Goal: Information Seeking & Learning: Learn about a topic

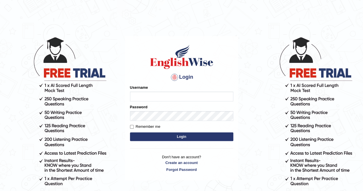
type input "Amy1976"
click at [171, 137] on button "Login" at bounding box center [181, 136] width 103 height 9
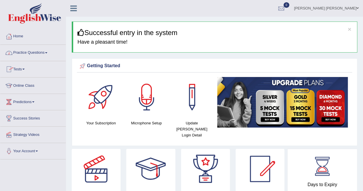
click at [50, 52] on link "Practice Questions" at bounding box center [32, 52] width 65 height 14
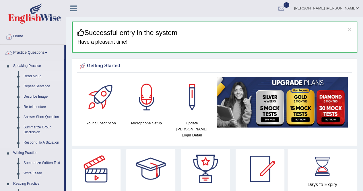
click at [30, 75] on link "Read Aloud" at bounding box center [42, 76] width 43 height 10
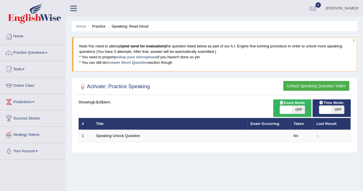
click at [98, 125] on th "Title" at bounding box center [170, 124] width 154 height 12
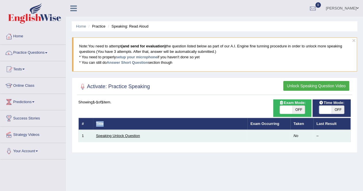
click at [104, 137] on link "Speaking Unlock Question" at bounding box center [118, 135] width 44 height 4
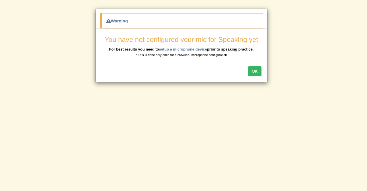
click at [241, 169] on div "Warning You have not configured your mic for Speaking yet For best results you …" at bounding box center [183, 95] width 367 height 191
click at [261, 68] on button "OK" at bounding box center [254, 71] width 13 height 10
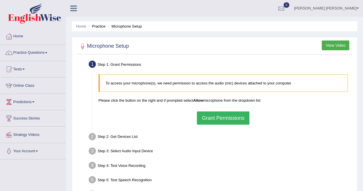
click at [218, 115] on button "Grant Permissions" at bounding box center [223, 117] width 52 height 13
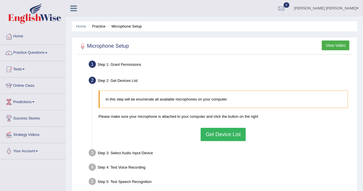
click at [213, 135] on button "Get Device List" at bounding box center [223, 134] width 45 height 13
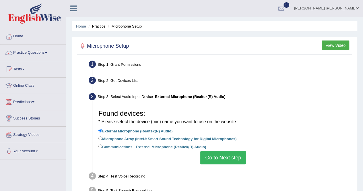
click at [212, 154] on button "Go to Next step" at bounding box center [223, 157] width 46 height 13
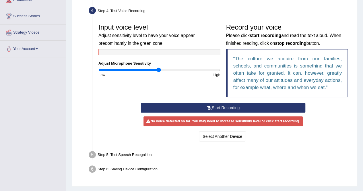
scroll to position [112, 0]
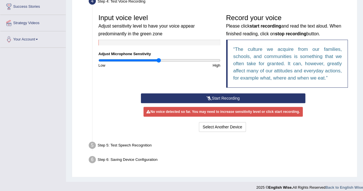
click at [268, 100] on button "Start Recording" at bounding box center [223, 98] width 164 height 10
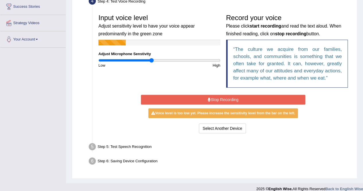
drag, startPoint x: 159, startPoint y: 61, endPoint x: 151, endPoint y: 60, distance: 8.1
click at [151, 60] on input "range" at bounding box center [159, 60] width 122 height 5
click at [173, 100] on button "Stop Recording" at bounding box center [223, 100] width 164 height 10
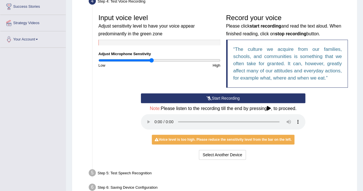
click at [173, 100] on button "Start Recording" at bounding box center [223, 98] width 164 height 10
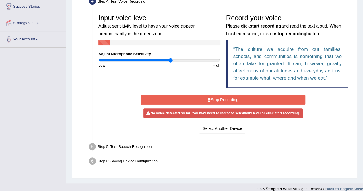
type input "1.2"
click at [170, 59] on input "range" at bounding box center [159, 60] width 122 height 5
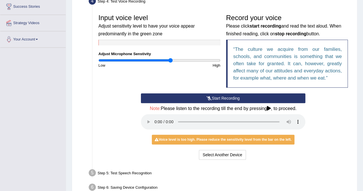
click at [153, 95] on button "Start Recording" at bounding box center [223, 98] width 164 height 10
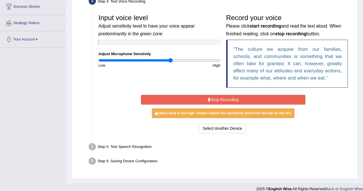
click at [155, 99] on button "Stop Recording" at bounding box center [223, 100] width 164 height 10
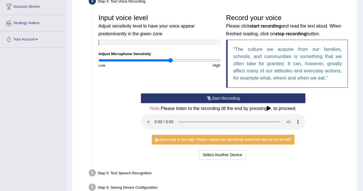
click at [155, 99] on button "Start Recording" at bounding box center [223, 98] width 164 height 10
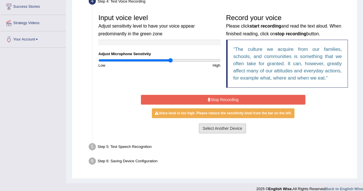
click at [213, 128] on button "Select Another Device" at bounding box center [222, 128] width 47 height 10
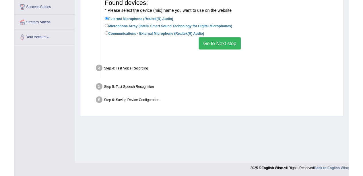
scroll to position [110, 0]
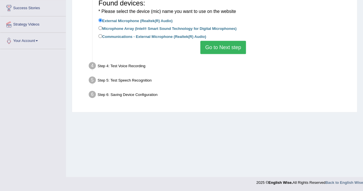
click at [169, 29] on label "Microphone Array (Intel® Smart Sound Technology for Digital Microphones)" at bounding box center [167, 28] width 138 height 6
click at [102, 29] on input "Microphone Array (Intel® Smart Sound Technology for Digital Microphones)" at bounding box center [100, 28] width 4 height 4
radio input "true"
click at [211, 46] on button "Go to Next step" at bounding box center [223, 47] width 46 height 13
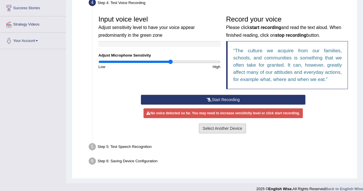
click at [215, 128] on button "Select Another Device" at bounding box center [222, 128] width 47 height 10
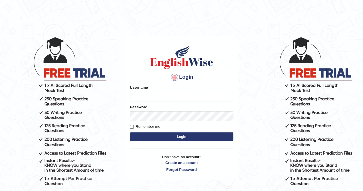
type input "Amy1976"
click at [162, 137] on button "Login" at bounding box center [181, 136] width 103 height 9
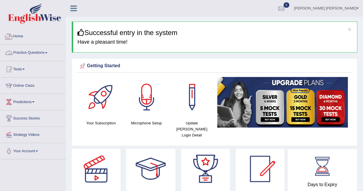
click at [26, 36] on link "Home" at bounding box center [32, 35] width 65 height 14
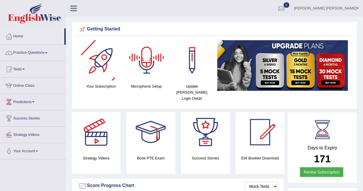
click at [146, 55] on div at bounding box center [147, 60] width 40 height 40
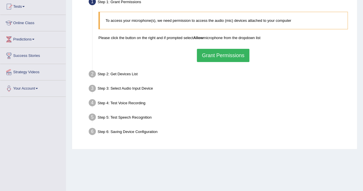
scroll to position [68, 0]
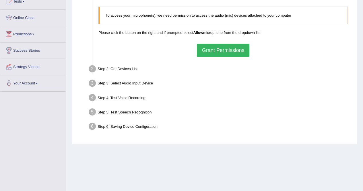
click at [221, 49] on button "Grant Permissions" at bounding box center [223, 50] width 52 height 13
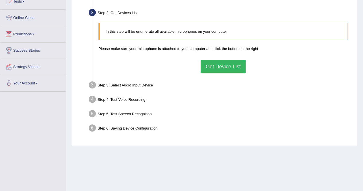
click at [230, 63] on button "Get Device List" at bounding box center [223, 66] width 45 height 13
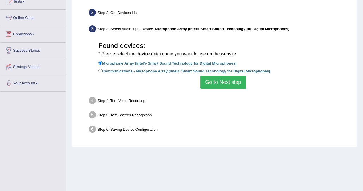
click at [227, 83] on button "Go to Next step" at bounding box center [223, 81] width 46 height 13
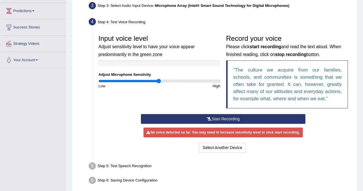
scroll to position [96, 0]
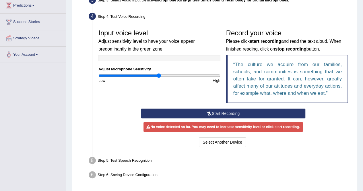
click at [250, 111] on button "Start Recording" at bounding box center [223, 113] width 164 height 10
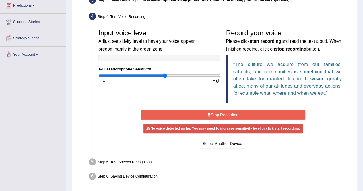
type input "1.1"
click at [165, 76] on input "range" at bounding box center [159, 75] width 122 height 5
click at [222, 143] on button "Select Another Device" at bounding box center [222, 144] width 47 height 10
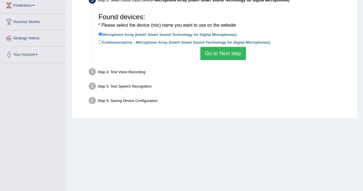
click at [166, 42] on label "Communications - Microphone Array (Intel® Smart Sound Technology for Digital Mi…" at bounding box center [184, 42] width 172 height 6
click at [102, 42] on input "Communications - Microphone Array (Intel® Smart Sound Technology for Digital Mi…" at bounding box center [100, 42] width 4 height 4
radio input "true"
click at [225, 51] on button "Go to Next step" at bounding box center [223, 53] width 46 height 13
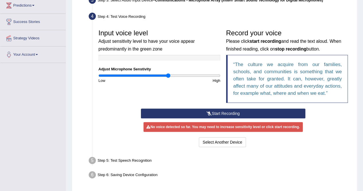
type input "1.16"
click at [169, 77] on input "range" at bounding box center [159, 75] width 122 height 5
click at [171, 112] on button "Start Recording" at bounding box center [223, 113] width 164 height 10
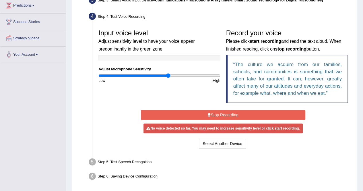
click at [171, 112] on button "Stop Recording" at bounding box center [223, 115] width 164 height 10
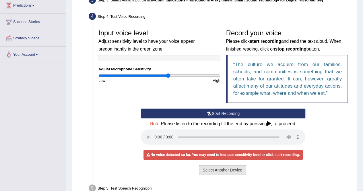
click at [203, 166] on button "Select Another Device" at bounding box center [222, 170] width 47 height 10
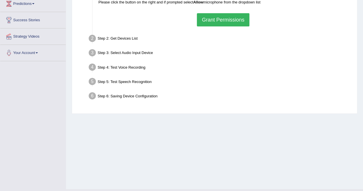
click at [211, 23] on button "Grant Permissions" at bounding box center [223, 19] width 52 height 13
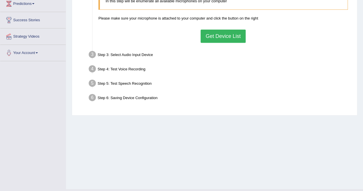
click at [220, 34] on button "Get Device List" at bounding box center [223, 36] width 45 height 13
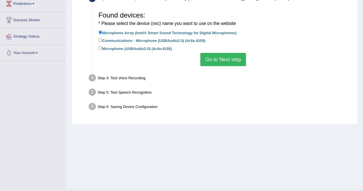
click at [177, 39] on label "Communications - Microphone (USBAudio2.0) (4c4a:4155)" at bounding box center [151, 40] width 107 height 6
click at [102, 39] on input "Communications - Microphone (USBAudio2.0) (4c4a:4155)" at bounding box center [100, 40] width 4 height 4
radio input "true"
click at [217, 60] on button "Go to Next step" at bounding box center [223, 59] width 46 height 13
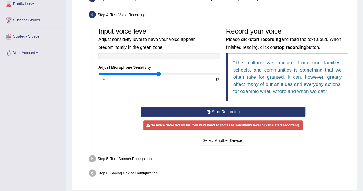
click at [193, 109] on button "Start Recording" at bounding box center [223, 112] width 164 height 10
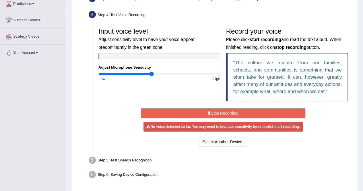
click at [152, 73] on input "range" at bounding box center [159, 73] width 122 height 5
type input "0.92"
click at [154, 72] on input "range" at bounding box center [159, 73] width 122 height 5
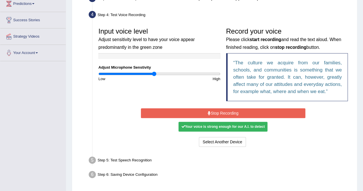
click at [158, 112] on button "Stop Recording" at bounding box center [223, 113] width 164 height 10
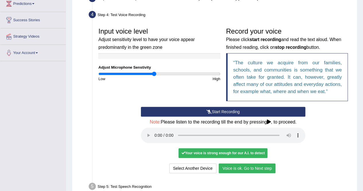
click at [227, 168] on button "Voice is ok. Go to Next step" at bounding box center [247, 168] width 57 height 10
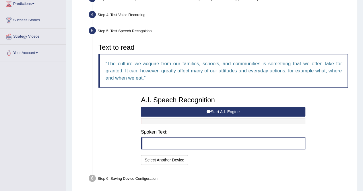
click at [170, 111] on button "Start A.I. Engine" at bounding box center [223, 112] width 164 height 10
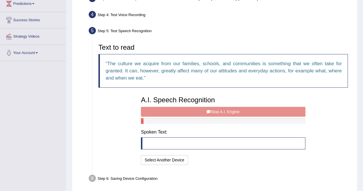
click at [170, 111] on div "A.I. Speech Recognition Start A.I. Engine Stop A.I. Engine Note: Please listen …" at bounding box center [223, 129] width 170 height 73
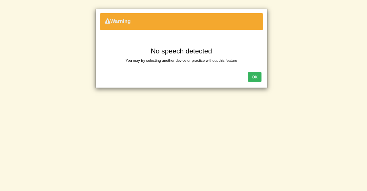
click at [247, 79] on div "OK" at bounding box center [182, 77] width 172 height 20
click at [254, 78] on button "OK" at bounding box center [254, 77] width 13 height 10
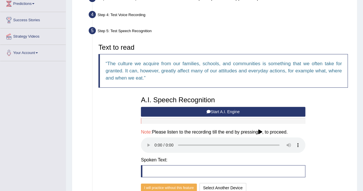
scroll to position [149, 0]
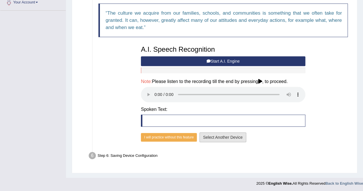
click at [243, 136] on button "Select Another Device" at bounding box center [222, 137] width 47 height 10
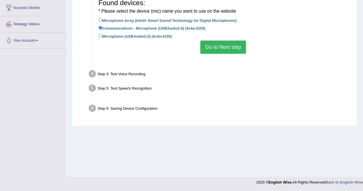
scroll to position [110, 0]
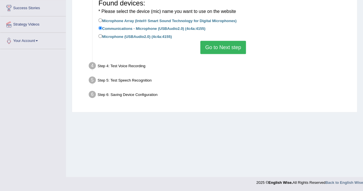
click at [100, 38] on label "Microphone (USBAudio2.0) (4c4a:4155)" at bounding box center [134, 36] width 73 height 6
click at [100, 38] on input "Microphone (USBAudio2.0) (4c4a:4155)" at bounding box center [100, 36] width 4 height 4
radio input "true"
click at [229, 51] on button "Go to Next step" at bounding box center [223, 47] width 46 height 13
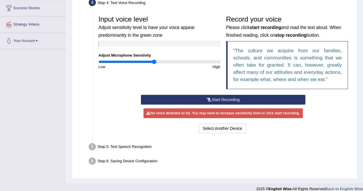
click at [185, 97] on button "Start Recording" at bounding box center [223, 100] width 164 height 10
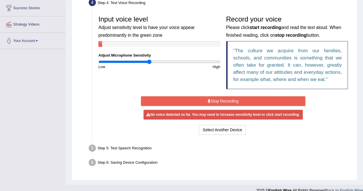
click at [149, 63] on input "range" at bounding box center [159, 61] width 122 height 5
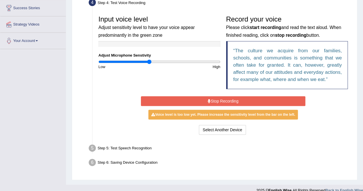
click at [163, 98] on button "Stop Recording" at bounding box center [223, 101] width 164 height 10
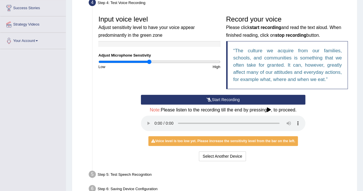
click at [163, 98] on button "Start Recording" at bounding box center [223, 100] width 164 height 10
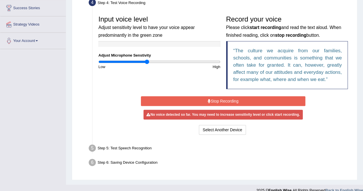
click at [146, 59] on input "range" at bounding box center [159, 61] width 122 height 5
click at [158, 104] on button "Stop Recording" at bounding box center [223, 101] width 164 height 10
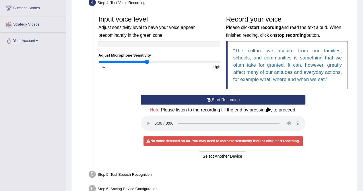
click at [158, 102] on button "Start Recording" at bounding box center [223, 100] width 164 height 10
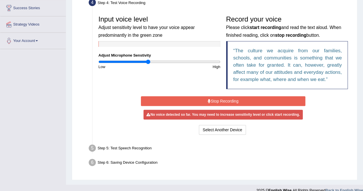
type input "0.82"
click at [148, 61] on input "range" at bounding box center [159, 61] width 122 height 5
click at [232, 125] on button "Select Another Device" at bounding box center [222, 130] width 47 height 10
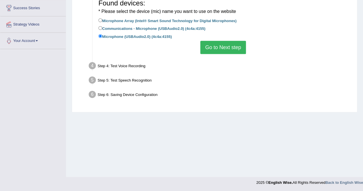
click at [230, 48] on button "Go to Next step" at bounding box center [223, 47] width 46 height 13
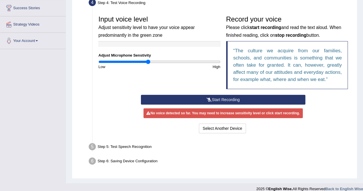
click at [150, 101] on button "Start Recording" at bounding box center [223, 100] width 164 height 10
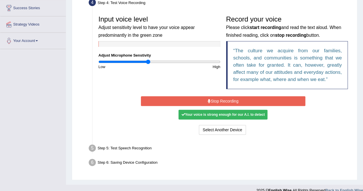
click at [150, 101] on button "Stop Recording" at bounding box center [223, 101] width 164 height 10
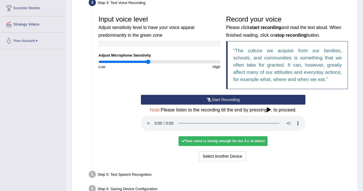
click at [262, 160] on div "Select Another Device Voice is ok. Go to Next step" at bounding box center [223, 156] width 164 height 11
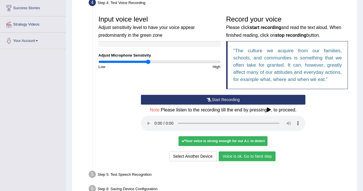
click at [258, 151] on button "Voice is ok. Go to Next step" at bounding box center [247, 156] width 57 height 10
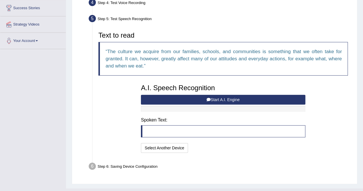
click at [252, 99] on button "Start A.I. Engine" at bounding box center [223, 100] width 164 height 10
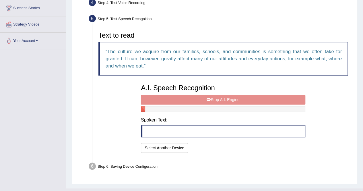
click at [252, 99] on div "A.I. Speech Recognition Start A.I. Engine Stop A.I. Engine Note: Please listen …" at bounding box center [223, 117] width 170 height 73
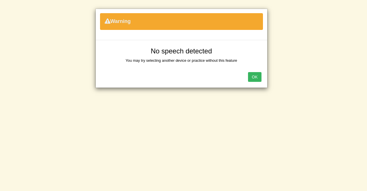
click at [253, 78] on button "OK" at bounding box center [254, 77] width 13 height 10
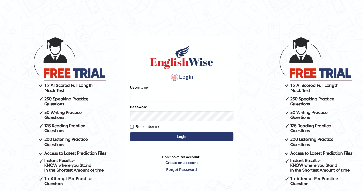
type input "Amy1976"
click at [182, 137] on button "Login" at bounding box center [181, 136] width 103 height 9
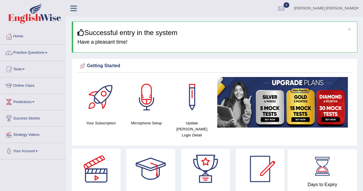
click at [24, 52] on link "Practice Questions" at bounding box center [32, 52] width 65 height 14
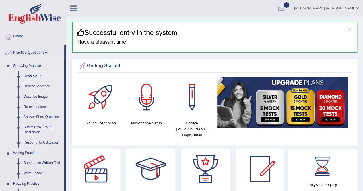
click at [36, 75] on link "Read Aloud" at bounding box center [42, 76] width 43 height 10
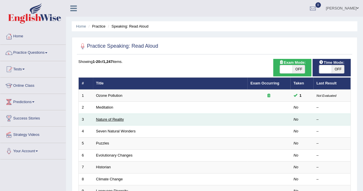
click at [108, 119] on td "Nature of Reality" at bounding box center [170, 119] width 154 height 12
click at [108, 119] on link "Nature of Reality" at bounding box center [110, 119] width 28 height 4
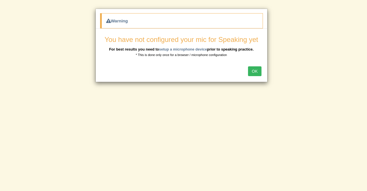
click at [252, 69] on button "OK" at bounding box center [254, 71] width 13 height 10
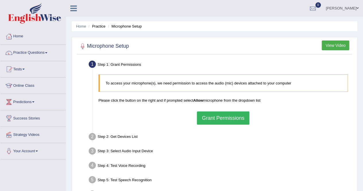
click at [230, 121] on button "Grant Permissions" at bounding box center [223, 117] width 52 height 13
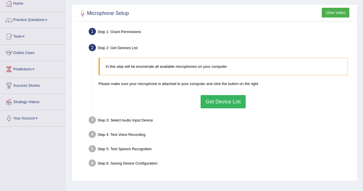
scroll to position [40, 0]
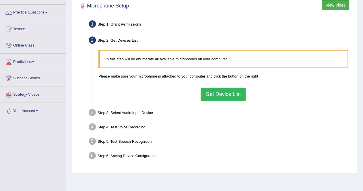
click at [235, 101] on div "In this step will be enumerate all available microphones on your computer Pleas…" at bounding box center [223, 75] width 255 height 56
click at [234, 100] on button "Get Device List" at bounding box center [223, 93] width 45 height 13
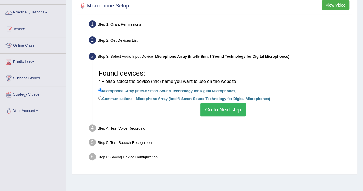
click at [227, 111] on button "Go to Next step" at bounding box center [223, 109] width 46 height 13
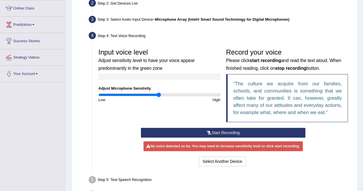
scroll to position [78, 0]
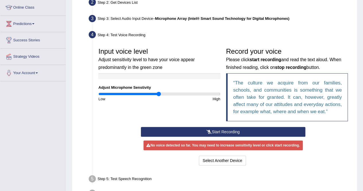
click at [230, 130] on button "Start Recording" at bounding box center [223, 132] width 164 height 10
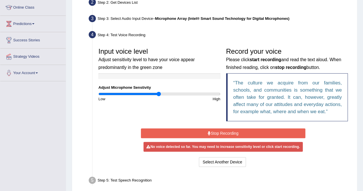
click at [230, 130] on button "Stop Recording" at bounding box center [223, 133] width 164 height 10
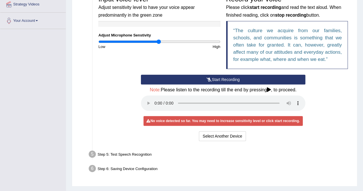
scroll to position [134, 0]
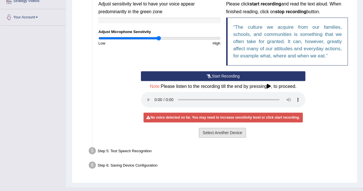
click at [230, 131] on button "Select Another Device" at bounding box center [222, 133] width 47 height 10
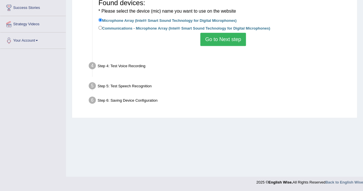
scroll to position [110, 0]
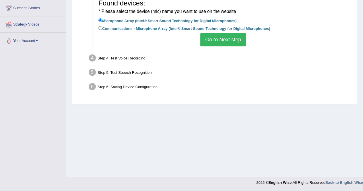
click at [217, 36] on button "Go to Next step" at bounding box center [223, 39] width 46 height 13
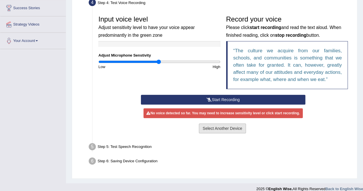
click at [229, 131] on button "Select Another Device" at bounding box center [222, 128] width 47 height 10
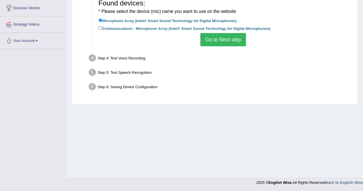
click at [158, 29] on label "Communications - Microphone Array (Intel® Smart Sound Technology for Digital Mi…" at bounding box center [184, 28] width 172 height 6
click at [102, 29] on input "Communications - Microphone Array (Intel® Smart Sound Technology for Digital Mi…" at bounding box center [100, 28] width 4 height 4
radio input "true"
click at [213, 38] on button "Go to Next step" at bounding box center [223, 39] width 46 height 13
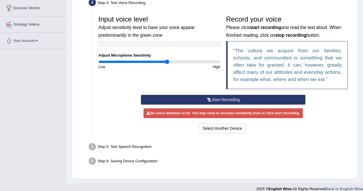
type input "1.14"
click at [166, 63] on input "range" at bounding box center [159, 61] width 122 height 5
click at [185, 101] on button "Start Recording" at bounding box center [223, 100] width 164 height 10
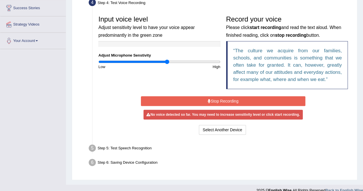
click at [185, 101] on button "Stop Recording" at bounding box center [223, 101] width 164 height 10
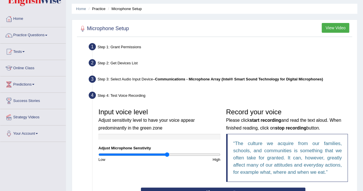
scroll to position [17, 0]
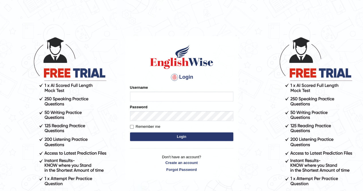
type input "Amy1976"
click at [180, 137] on button "Login" at bounding box center [181, 136] width 103 height 9
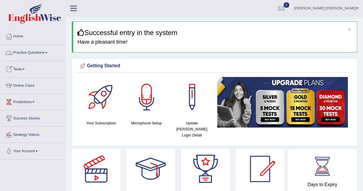
click at [28, 52] on link "Practice Questions" at bounding box center [32, 52] width 65 height 14
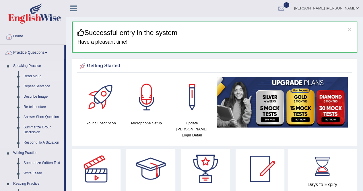
click at [30, 76] on link "Read Aloud" at bounding box center [42, 76] width 43 height 10
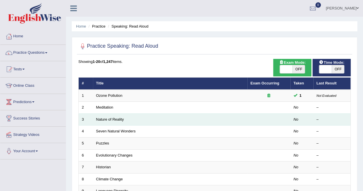
click at [143, 119] on td "Nature of Reality" at bounding box center [170, 119] width 154 height 12
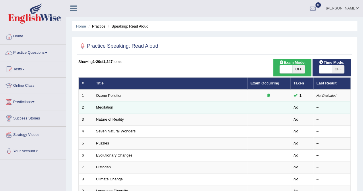
click at [109, 107] on link "Meditation" at bounding box center [104, 107] width 17 height 4
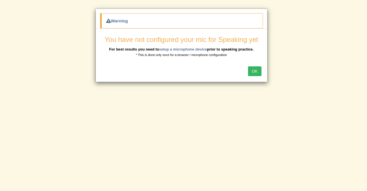
click at [252, 69] on button "OK" at bounding box center [254, 71] width 13 height 10
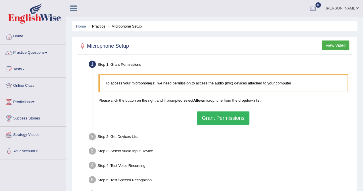
click at [208, 116] on button "Grant Permissions" at bounding box center [223, 117] width 52 height 13
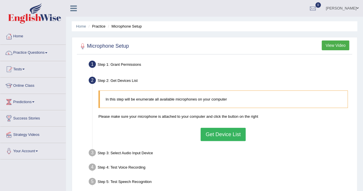
click at [215, 131] on button "Get Device List" at bounding box center [223, 134] width 45 height 13
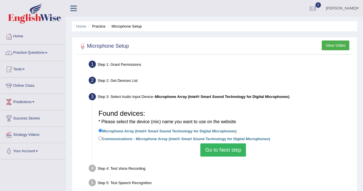
click at [208, 149] on button "Go to Next step" at bounding box center [223, 149] width 46 height 13
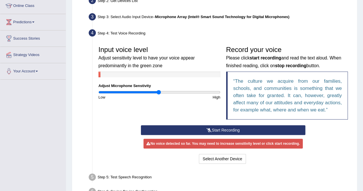
scroll to position [80, 0]
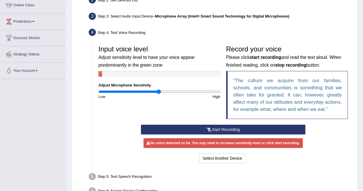
click at [232, 129] on button "Start Recording" at bounding box center [223, 129] width 164 height 10
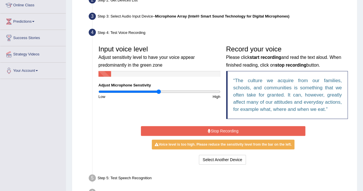
click at [232, 129] on button "Stop Recording" at bounding box center [223, 131] width 164 height 10
